Goal: Find specific page/section: Find specific page/section

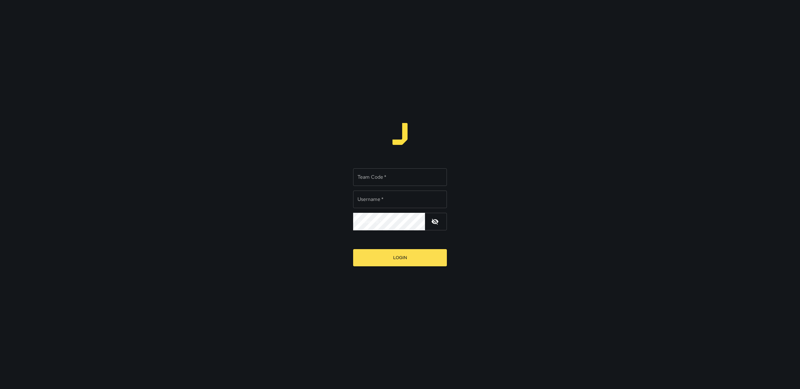
type input "******"
click at [418, 183] on input "Team Code   *" at bounding box center [400, 177] width 94 height 18
type input "*****"
click at [401, 202] on input "******" at bounding box center [400, 199] width 94 height 18
type input "******"
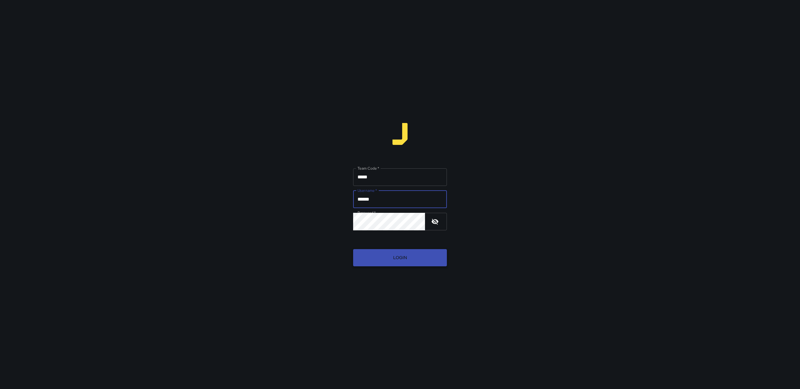
click at [401, 257] on button "Login" at bounding box center [400, 257] width 94 height 17
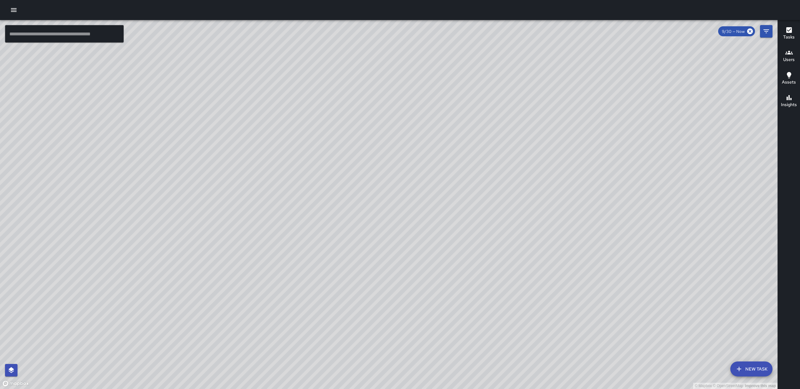
click at [762, 38] on div "© Mapbox © OpenStreetMap Improve this map" at bounding box center [389, 204] width 778 height 369
click at [763, 35] on button "Filters" at bounding box center [766, 31] width 13 height 13
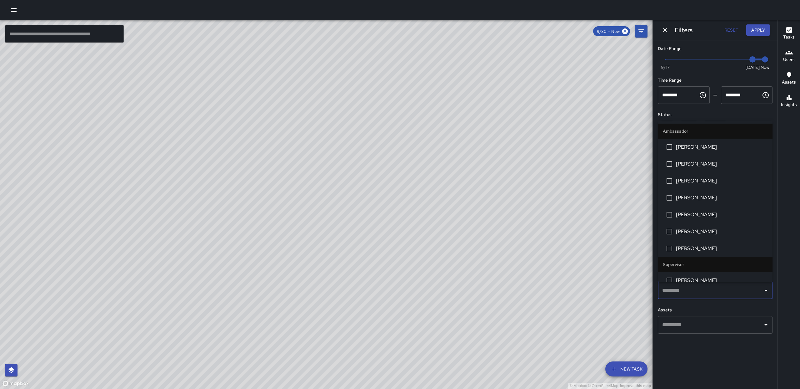
click at [693, 293] on input "text" at bounding box center [711, 290] width 100 height 12
click at [691, 163] on span "[PERSON_NAME]" at bounding box center [722, 164] width 92 height 8
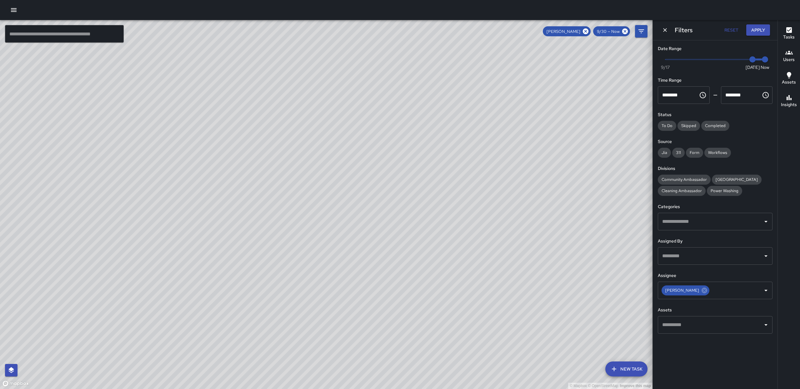
drag, startPoint x: 421, startPoint y: 273, endPoint x: 419, endPoint y: 220, distance: 52.3
click at [423, 229] on div "© Mapbox © OpenStreetMap Improve this map" at bounding box center [326, 204] width 653 height 369
drag, startPoint x: 439, startPoint y: 209, endPoint x: 450, endPoint y: 213, distance: 11.9
click at [459, 212] on div "© Mapbox © OpenStreetMap Improve this map" at bounding box center [326, 204] width 653 height 369
drag, startPoint x: 435, startPoint y: 202, endPoint x: 435, endPoint y: 272, distance: 70.4
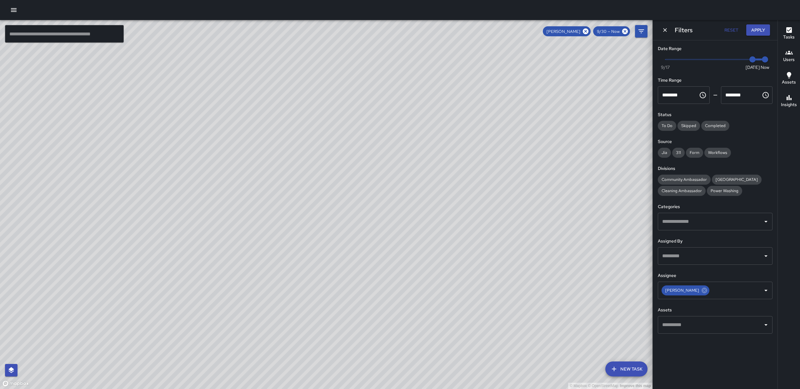
click at [435, 272] on div "© Mapbox © OpenStreetMap Improve this map" at bounding box center [326, 204] width 653 height 369
drag, startPoint x: 486, startPoint y: 232, endPoint x: 497, endPoint y: 320, distance: 88.6
click at [503, 342] on div "© Mapbox © OpenStreetMap Improve this map" at bounding box center [326, 204] width 653 height 369
drag, startPoint x: 464, startPoint y: 95, endPoint x: 474, endPoint y: 321, distance: 226.0
click at [475, 321] on div "© Mapbox © OpenStreetMap Improve this map" at bounding box center [326, 204] width 653 height 369
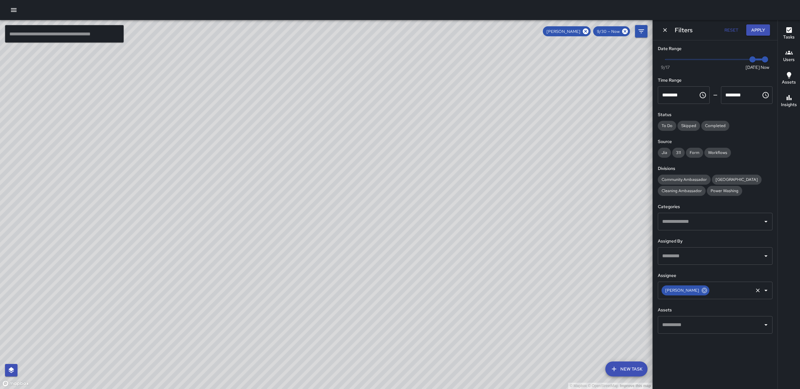
click at [701, 290] on icon at bounding box center [704, 290] width 7 height 7
click at [769, 290] on icon "Open" at bounding box center [767, 290] width 8 height 8
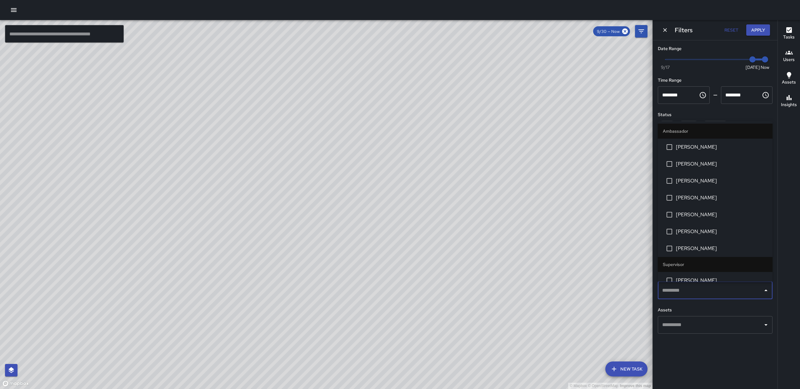
click at [689, 148] on span "[PERSON_NAME]" at bounding box center [722, 147] width 92 height 8
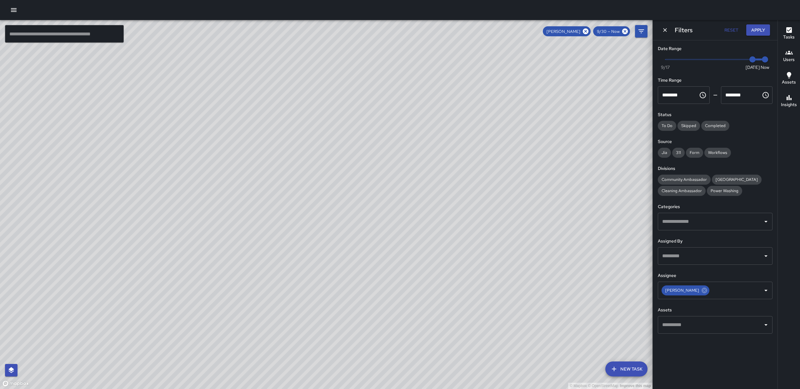
drag, startPoint x: 508, startPoint y: 177, endPoint x: 582, endPoint y: 102, distance: 105.2
click at [582, 102] on div "© Mapbox © OpenStreetMap Improve this map" at bounding box center [326, 204] width 653 height 369
drag, startPoint x: 387, startPoint y: 249, endPoint x: 372, endPoint y: 160, distance: 90.5
click at [372, 160] on div "© Mapbox © OpenStreetMap Improve this map" at bounding box center [326, 204] width 653 height 369
drag, startPoint x: 396, startPoint y: 269, endPoint x: 400, endPoint y: 201, distance: 67.6
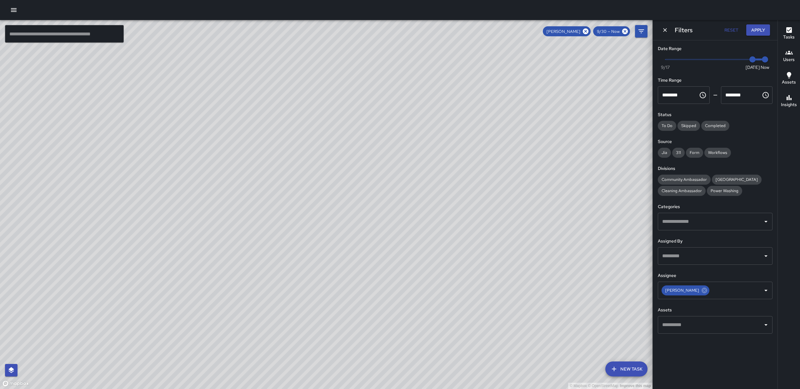
click at [400, 201] on div "© Mapbox © OpenStreetMap Improve this map" at bounding box center [326, 204] width 653 height 369
drag, startPoint x: 531, startPoint y: 127, endPoint x: 526, endPoint y: 222, distance: 95.2
click at [529, 292] on div "© Mapbox © OpenStreetMap Improve this map" at bounding box center [326, 204] width 653 height 369
